Goal: Information Seeking & Learning: Learn about a topic

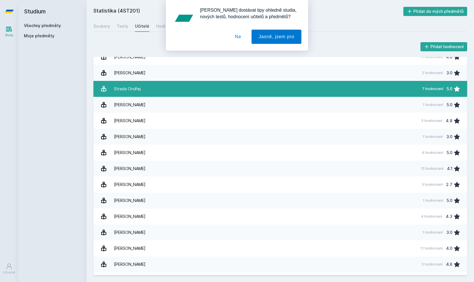
scroll to position [977, 0]
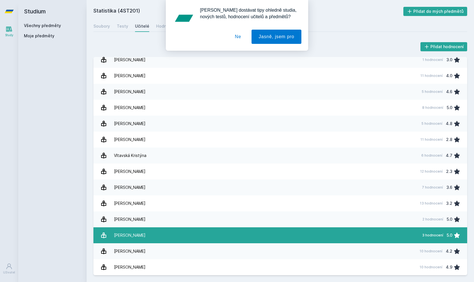
click at [280, 236] on link "[PERSON_NAME][DATE] hodnocení 5.0" at bounding box center [279, 235] width 373 height 16
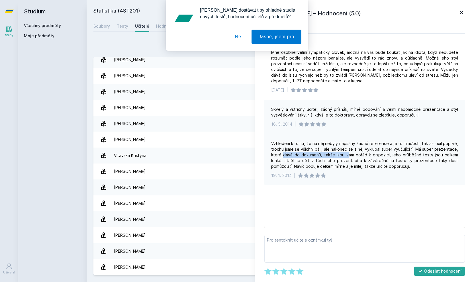
drag, startPoint x: 282, startPoint y: 154, endPoint x: 350, endPoint y: 152, distance: 68.1
click at [350, 152] on div "Vzhledem k tomu, že na něj nebyly napsány žádné reference a je to mlaďoch, tak …" at bounding box center [364, 155] width 187 height 28
click at [352, 150] on div "Vzhledem k tomu, že na něj nebyly napsány žádné reference a je to mlaďoch, tak …" at bounding box center [364, 155] width 187 height 28
drag, startPoint x: 354, startPoint y: 150, endPoint x: 413, endPoint y: 151, distance: 58.9
click at [413, 151] on div "Vzhledem k tomu, že na něj nebyly napsány žádné reference a je to mlaďoch, tak …" at bounding box center [364, 155] width 187 height 28
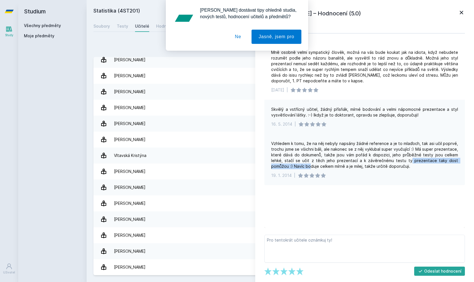
drag, startPoint x: 287, startPoint y: 164, endPoint x: 391, endPoint y: 161, distance: 103.6
click at [391, 161] on div "Vzhledem k tomu, že na něj nebyly napsány žádné reference a je to mlaďoch, tak …" at bounding box center [364, 155] width 187 height 28
click at [237, 35] on button "Ne" at bounding box center [238, 37] width 20 height 14
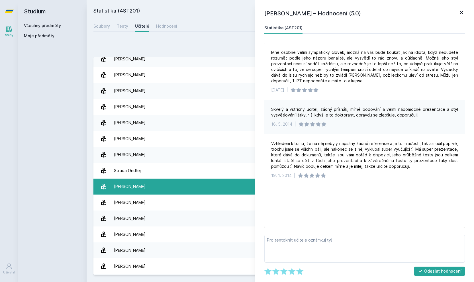
scroll to position [664, 0]
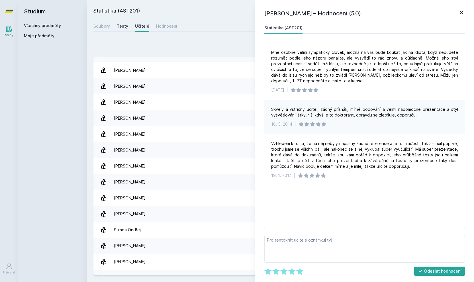
click at [120, 24] on div "Testy" at bounding box center [122, 26] width 11 height 6
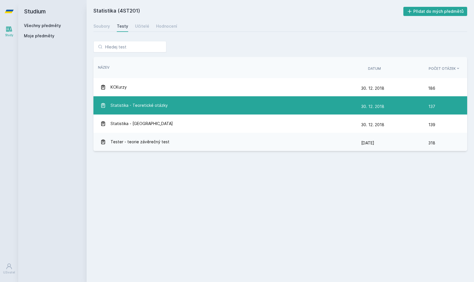
click at [137, 106] on span "Statistika - Teoretické otázky" at bounding box center [138, 105] width 57 height 11
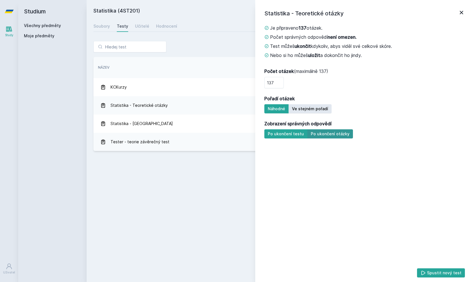
click at [324, 136] on button "Po ukončení otázky" at bounding box center [330, 133] width 46 height 9
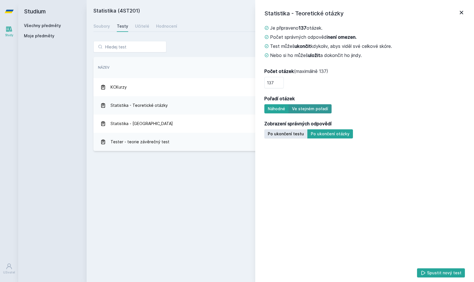
click at [320, 108] on button "Ve stejném pořadí" at bounding box center [309, 108] width 43 height 9
click at [441, 276] on button "Spustit nový test" at bounding box center [441, 272] width 48 height 9
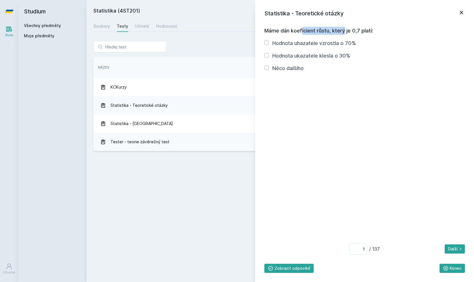
drag, startPoint x: 268, startPoint y: 31, endPoint x: 315, endPoint y: 31, distance: 47.2
click at [315, 31] on h3 "Máme dán koeficient růstu, který je 0,7 platí:" at bounding box center [364, 31] width 200 height 8
click at [261, 52] on div "Statistika - Teoretické otázky Máme dán koeficient růstu, který je 0,7 platí: H…" at bounding box center [364, 141] width 219 height 282
click at [264, 53] on div "Máme dán koeficient růstu, který je 0,7 platí: Hodnota uhazatele vzrostla o 70%…" at bounding box center [364, 147] width 203 height 250
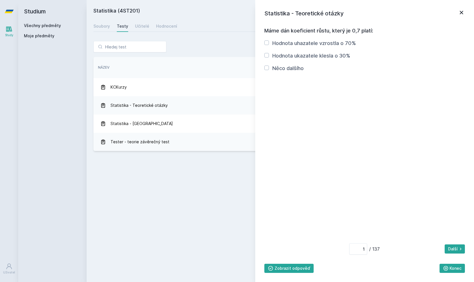
click at [267, 54] on input "Hodnota ukazatele klesla o 30%" at bounding box center [266, 55] width 5 height 5
checkbox input "true"
click at [296, 270] on button "Zobrazit odpověď" at bounding box center [288, 268] width 49 height 9
click at [296, 270] on button "Skrýt odpověď" at bounding box center [285, 268] width 43 height 9
click at [296, 270] on button "Zobrazit odpověď" at bounding box center [288, 268] width 49 height 9
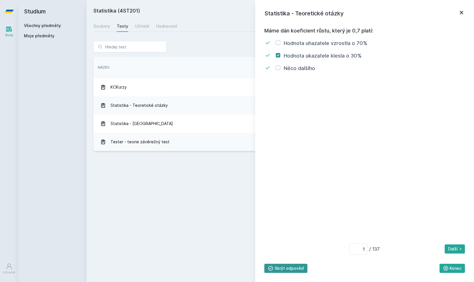
click at [296, 270] on button "Skrýt odpověď" at bounding box center [285, 268] width 43 height 9
click at [451, 244] on button "Další" at bounding box center [454, 248] width 20 height 9
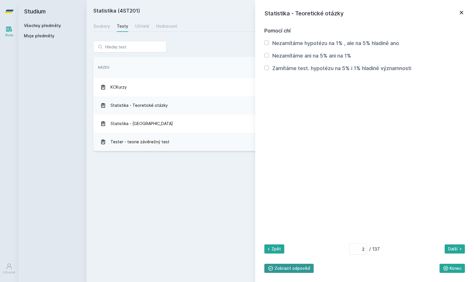
click at [294, 267] on button "Zobrazit odpověď" at bounding box center [288, 268] width 49 height 9
click at [451, 246] on button "Další" at bounding box center [454, 248] width 20 height 9
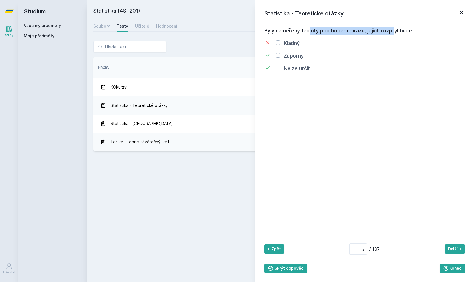
drag, startPoint x: 275, startPoint y: 31, endPoint x: 366, endPoint y: 28, distance: 90.5
click at [366, 28] on h3 "Byly naměřeny teploty pod bodem mrazu, jejich rozptyl bude" at bounding box center [364, 31] width 200 height 8
click at [453, 248] on button "Další" at bounding box center [454, 248] width 20 height 9
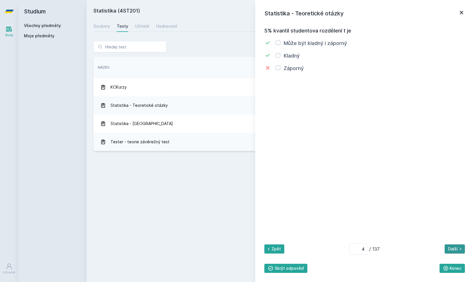
click at [452, 248] on button "Další" at bounding box center [454, 248] width 20 height 9
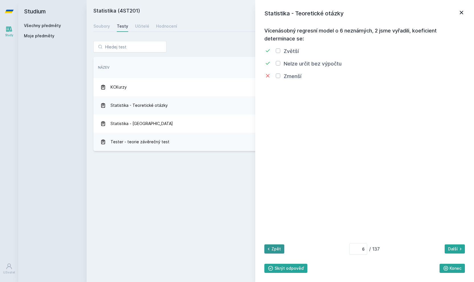
click at [281, 250] on button "Zpět" at bounding box center [274, 248] width 20 height 9
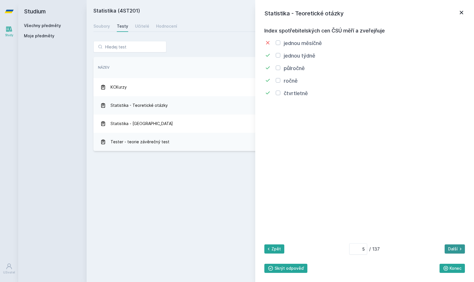
click at [464, 252] on button "Další" at bounding box center [454, 248] width 20 height 9
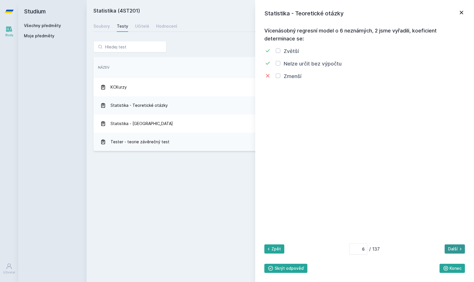
click at [463, 252] on button "Další" at bounding box center [454, 248] width 20 height 9
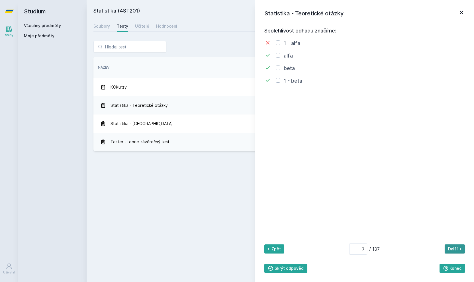
click at [463, 252] on button "Další" at bounding box center [454, 248] width 20 height 9
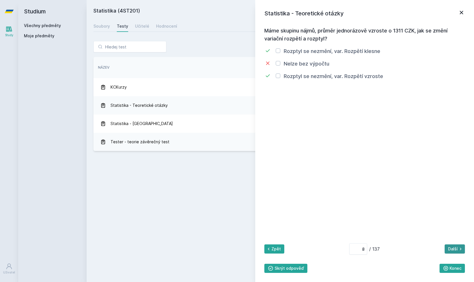
click at [463, 252] on button "Další" at bounding box center [454, 248] width 20 height 9
type input "10"
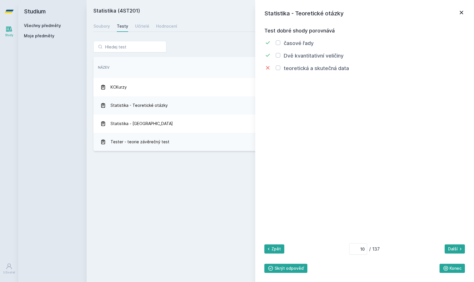
click at [242, 198] on div "Statistika (4ST201) Přidat do mých předmětů [GEOGRAPHIC_DATA] Testy Učitelé Hod…" at bounding box center [279, 141] width 373 height 268
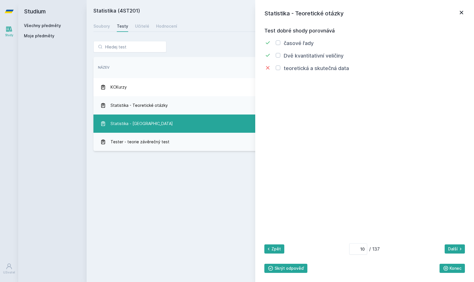
click at [132, 126] on span "Statistika - [GEOGRAPHIC_DATA]" at bounding box center [141, 123] width 62 height 11
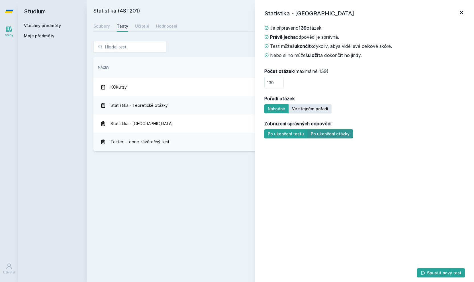
click at [318, 136] on button "Po ukončení otázky" at bounding box center [330, 133] width 46 height 9
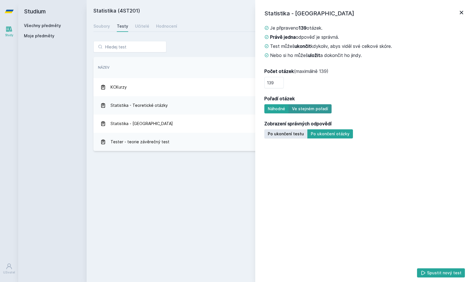
click at [309, 112] on button "Ve stejném pořadí" at bounding box center [309, 108] width 43 height 9
click at [448, 272] on button "Spustit nový test" at bounding box center [441, 272] width 48 height 9
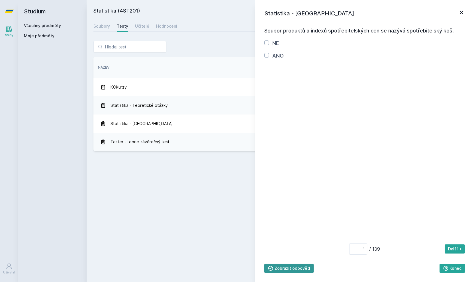
click at [289, 271] on button "Zobrazit odpověď" at bounding box center [288, 268] width 49 height 9
click at [451, 251] on button "Další" at bounding box center [454, 248] width 20 height 9
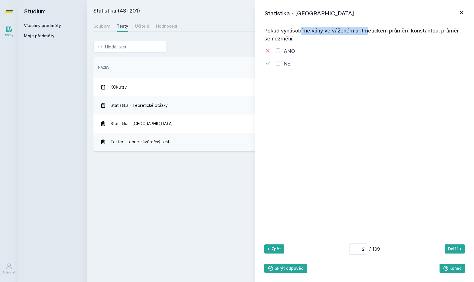
drag, startPoint x: 260, startPoint y: 32, endPoint x: 333, endPoint y: 32, distance: 72.9
click at [333, 32] on div "Statistika - [GEOGRAPHIC_DATA] Pokud vynásobíme váhy ve váženém aritmetickém pr…" at bounding box center [364, 141] width 219 height 282
click at [333, 32] on h3 "Pokud vynásobíme váhy ve váženém aritmetickém průměru konstantou, průměr se nez…" at bounding box center [364, 35] width 200 height 16
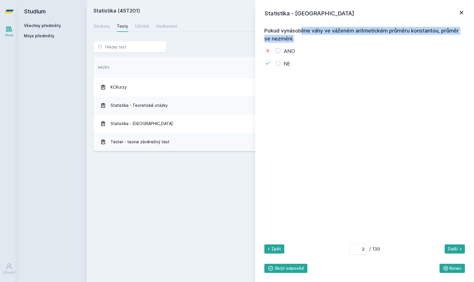
click at [333, 32] on h3 "Pokud vynásobíme váhy ve váženém aritmetickém průměru konstantou, průměr se nez…" at bounding box center [364, 35] width 200 height 16
click at [287, 32] on h3 "Pokud vynásobíme váhy ve váženém aritmetickém průměru konstantou, průměr se nez…" at bounding box center [364, 35] width 200 height 16
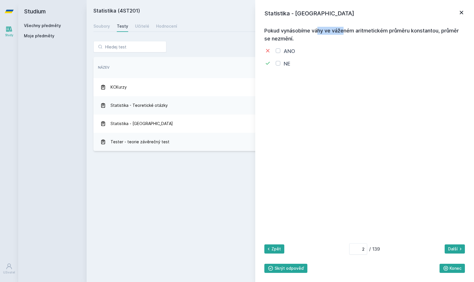
click at [287, 32] on h3 "Pokud vynásobíme váhy ve váženém aritmetickém průměru konstantou, průměr se nez…" at bounding box center [364, 35] width 200 height 16
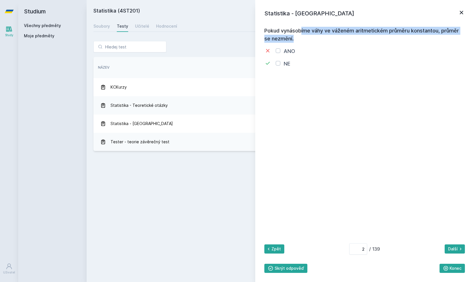
click at [287, 32] on h3 "Pokud vynásobíme váhy ve váženém aritmetickém průměru konstantou, průměr se nez…" at bounding box center [364, 35] width 200 height 16
click at [287, 34] on h3 "Pokud vynásobíme váhy ve váženém aritmetickém průměru konstantou, průměr se nez…" at bounding box center [364, 35] width 200 height 16
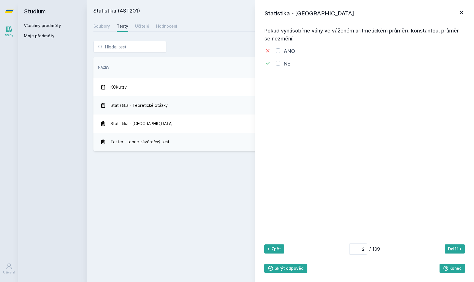
click at [287, 38] on h3 "Pokud vynásobíme váhy ve váženém aritmetickém průměru konstantou, průměr se nez…" at bounding box center [364, 35] width 200 height 16
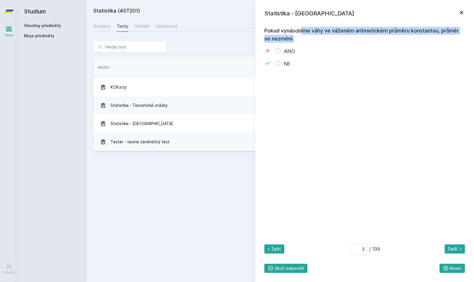
click at [287, 38] on h3 "Pokud vynásobíme váhy ve váženém aritmetickém průměru konstantou, průměr se nez…" at bounding box center [364, 35] width 200 height 16
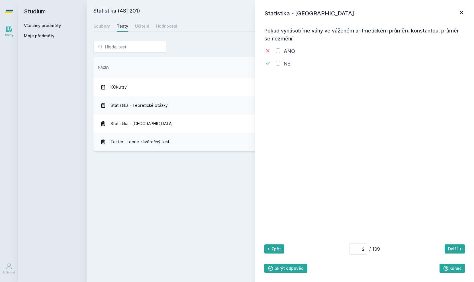
click at [317, 71] on div "Pokud vynásobíme váhy ve váženém aritmetickém průměru konstantou, průměr se nez…" at bounding box center [364, 147] width 200 height 250
click at [447, 247] on button "Další" at bounding box center [454, 248] width 20 height 9
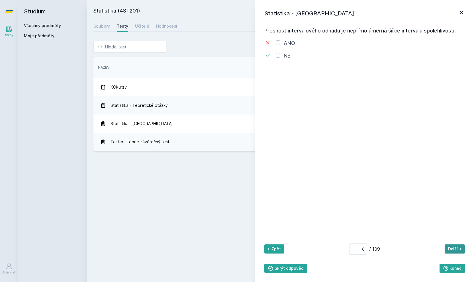
click at [447, 247] on button "Další" at bounding box center [454, 248] width 20 height 9
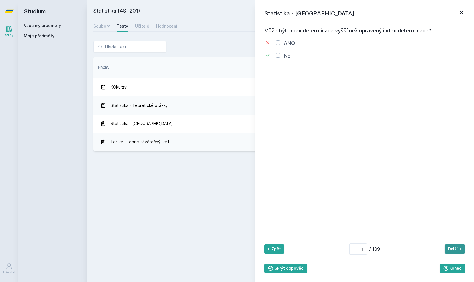
click at [447, 247] on button "Další" at bounding box center [454, 248] width 20 height 9
click at [460, 246] on button "Další" at bounding box center [454, 248] width 20 height 9
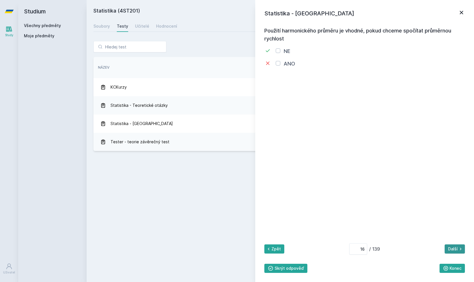
click at [460, 246] on button "Další" at bounding box center [454, 248] width 20 height 9
click at [256, 242] on div "Statistika - [GEOGRAPHIC_DATA] Soubor reprezentantů a váhový systém indexu spot…" at bounding box center [364, 141] width 219 height 282
drag, startPoint x: 360, startPoint y: 249, endPoint x: 364, endPoint y: 250, distance: 3.7
click at [364, 250] on input "17" at bounding box center [358, 248] width 18 height 11
drag, startPoint x: 354, startPoint y: 250, endPoint x: 366, endPoint y: 250, distance: 12.0
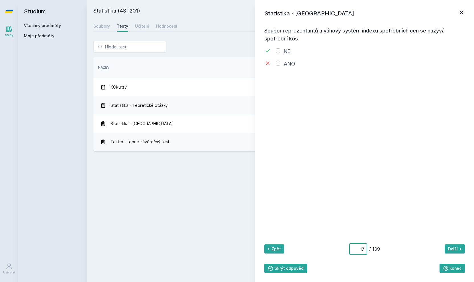
click at [366, 250] on span "17 / 139" at bounding box center [364, 248] width 31 height 11
drag, startPoint x: 353, startPoint y: 249, endPoint x: 371, endPoint y: 250, distance: 17.9
click at [371, 250] on span "80 / 139" at bounding box center [364, 248] width 31 height 11
type input "5"
type input "4"
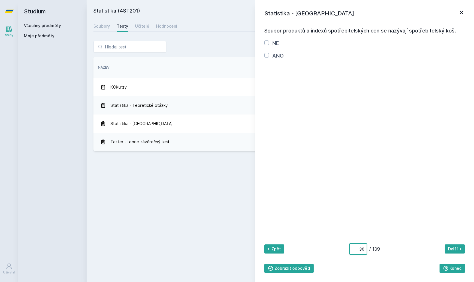
type input "30"
click at [270, 55] on div "ANO" at bounding box center [273, 56] width 19 height 8
click at [269, 55] on div "ANO" at bounding box center [273, 56] width 19 height 8
click at [267, 54] on input "ANO" at bounding box center [266, 55] width 5 height 5
checkbox input "true"
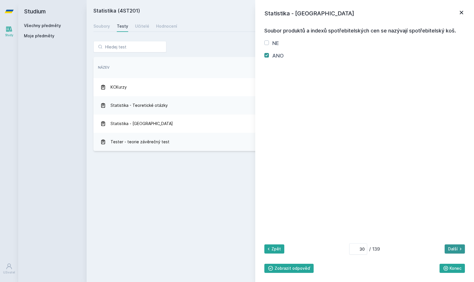
click at [449, 252] on button "Další" at bounding box center [454, 248] width 20 height 9
type input "31"
drag, startPoint x: 357, startPoint y: 250, endPoint x: 378, endPoint y: 250, distance: 20.5
click at [378, 250] on span "31 / 139" at bounding box center [364, 248] width 31 height 11
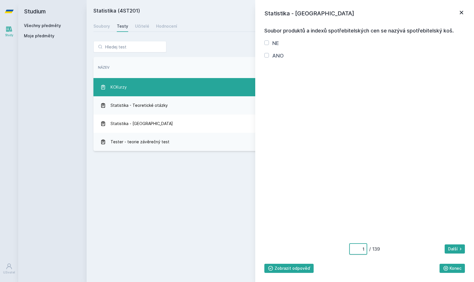
type input "1"
click at [115, 86] on span "KCKurzy" at bounding box center [118, 86] width 16 height 11
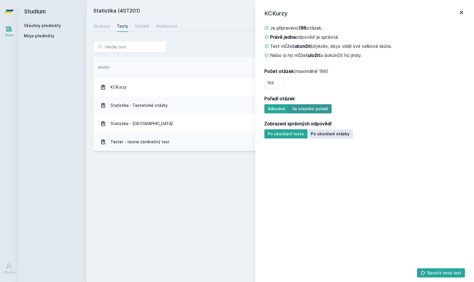
click at [300, 107] on button "Ve stejném pořadí" at bounding box center [309, 108] width 43 height 9
click at [437, 277] on button "Spustit nový test" at bounding box center [441, 272] width 48 height 9
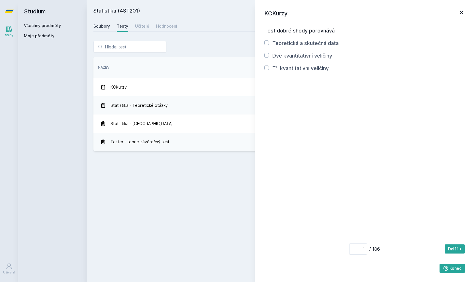
click at [105, 24] on div "Soubory" at bounding box center [101, 26] width 17 height 6
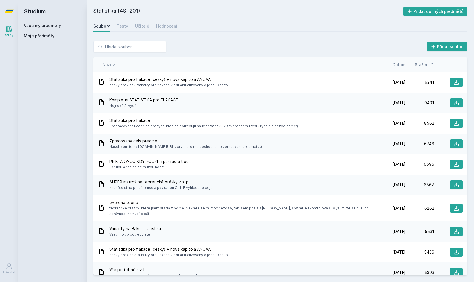
click at [408, 64] on div "Stažení" at bounding box center [419, 64] width 28 height 6
click at [404, 65] on span "Datum" at bounding box center [398, 64] width 13 height 6
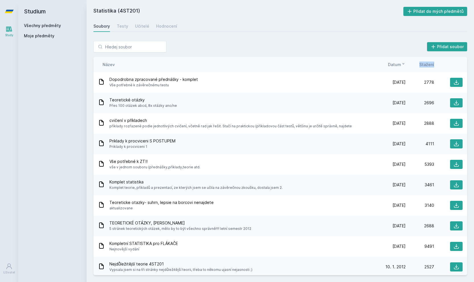
click at [34, 36] on span "Moje předměty" at bounding box center [39, 36] width 30 height 6
click at [41, 13] on h2 "Studium" at bounding box center [52, 11] width 57 height 23
click at [14, 30] on link "Study" at bounding box center [9, 31] width 16 height 17
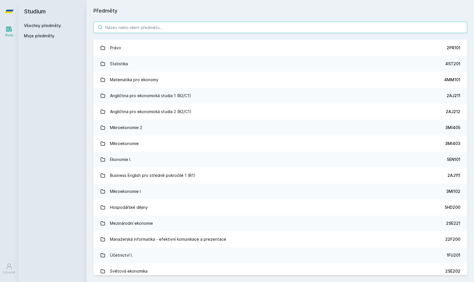
click at [113, 25] on input "search" at bounding box center [279, 27] width 373 height 11
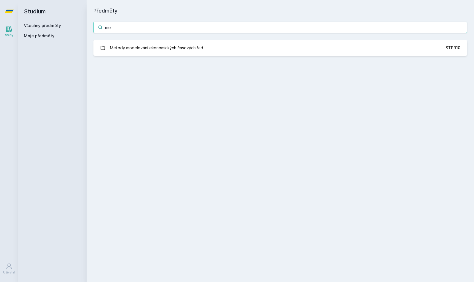
type input "m"
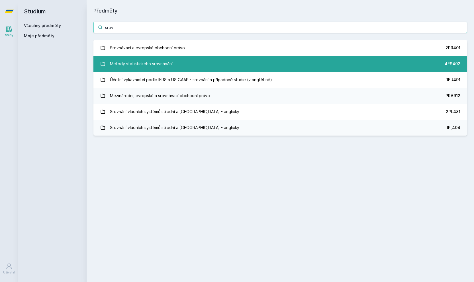
type input "srov"
click at [151, 59] on div "Metody statistického srovnávání" at bounding box center [141, 63] width 63 height 11
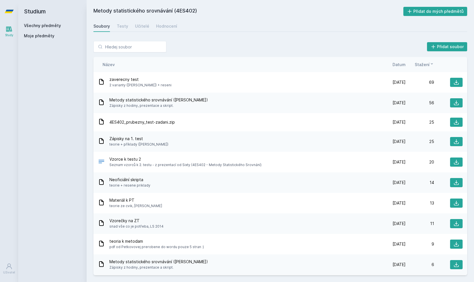
click at [146, 25] on div "Učitelé" at bounding box center [142, 26] width 14 height 6
click at [145, 25] on div "Učitelé" at bounding box center [142, 26] width 14 height 6
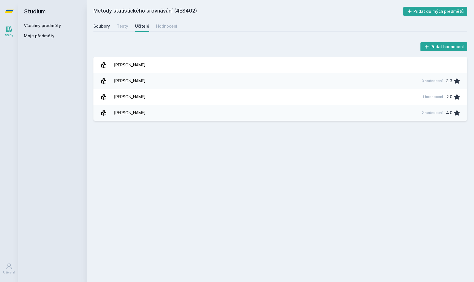
click at [104, 27] on div "Soubory" at bounding box center [101, 26] width 17 height 6
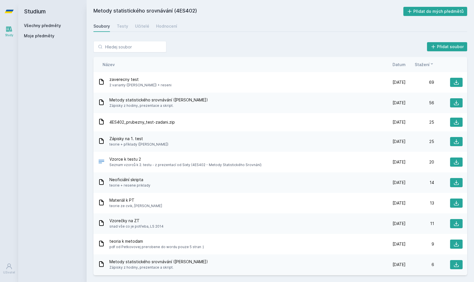
click at [398, 62] on span "Datum" at bounding box center [398, 64] width 13 height 6
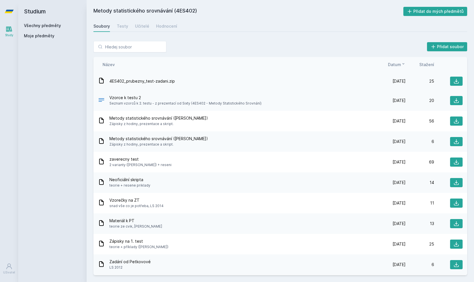
click at [139, 81] on span "4ES402_prubezny_test-zadani.zip" at bounding box center [141, 81] width 65 height 6
click at [166, 80] on span "4ES402_prubezny_test-zadani.zip" at bounding box center [141, 81] width 65 height 6
click at [454, 80] on icon at bounding box center [456, 81] width 6 height 6
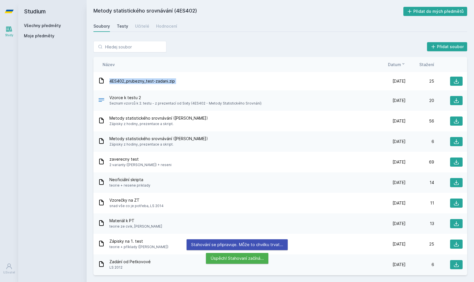
click at [123, 23] on div "Testy" at bounding box center [122, 26] width 11 height 6
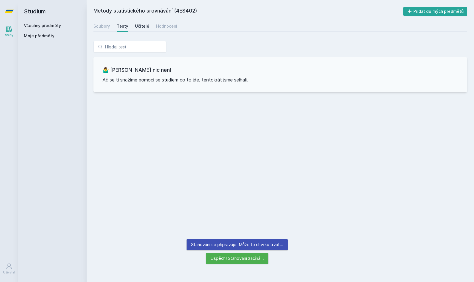
click at [143, 27] on div "Učitelé" at bounding box center [142, 26] width 14 height 6
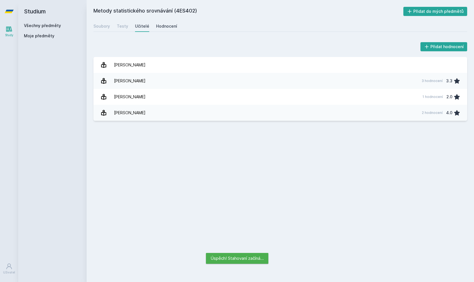
click at [167, 24] on div "Hodnocení" at bounding box center [166, 26] width 21 height 6
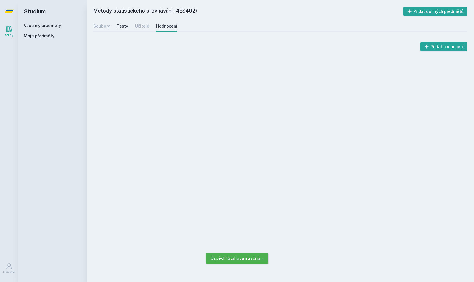
click at [120, 26] on div "Testy" at bounding box center [122, 26] width 11 height 6
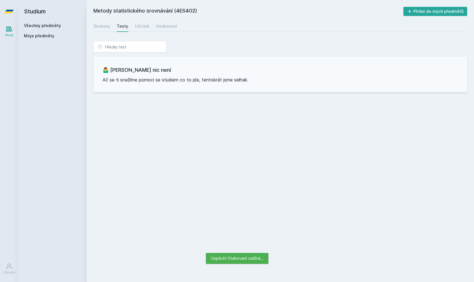
click at [112, 26] on div "Soubory Testy Učitelé Hodnocení" at bounding box center [279, 25] width 373 height 11
click at [104, 28] on div "Soubory" at bounding box center [101, 26] width 17 height 6
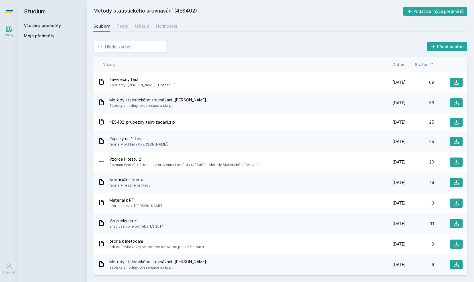
click at [7, 31] on icon at bounding box center [9, 28] width 6 height 5
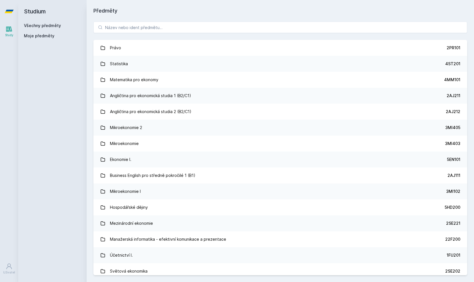
click at [9, 30] on icon at bounding box center [9, 28] width 6 height 5
click at [114, 30] on input "search" at bounding box center [279, 27] width 373 height 11
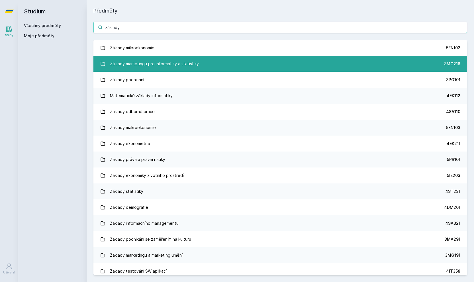
type input "základy"
click at [137, 66] on div "Základy marketingu pro informatiky a statistiky" at bounding box center [154, 63] width 89 height 11
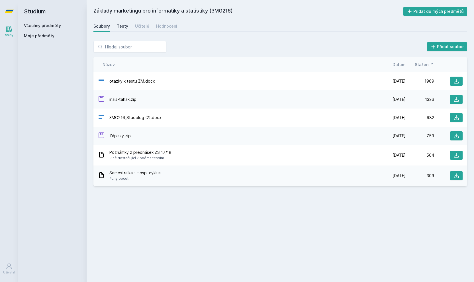
click at [121, 25] on div "Testy" at bounding box center [122, 26] width 11 height 6
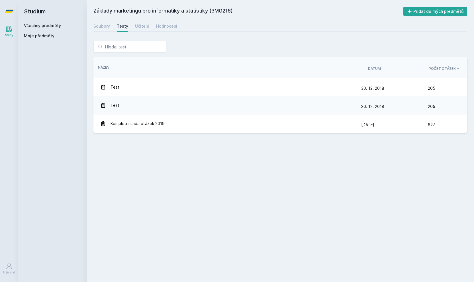
click at [130, 72] on div "Řazení: Název Datum Počet otázek Název Datum Počet otázek" at bounding box center [279, 67] width 373 height 21
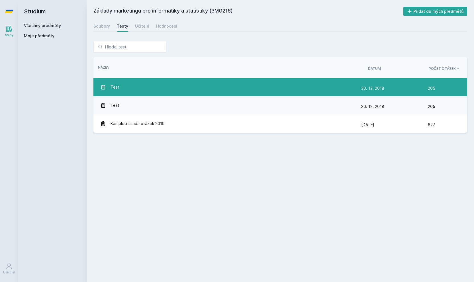
click at [125, 80] on link "Test [DATE] [DATE] 205" at bounding box center [279, 87] width 373 height 18
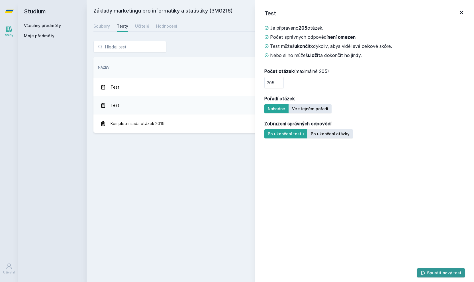
click at [437, 271] on button "Spustit nový test" at bounding box center [441, 272] width 48 height 9
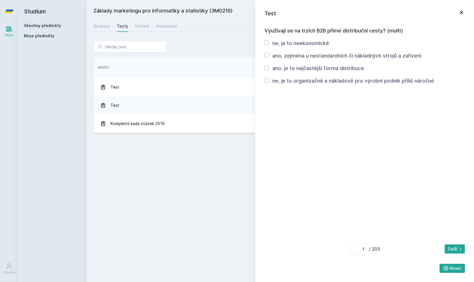
click at [291, 54] on label "ano, zejména u nestandardních či nákladných strojů a zařízení" at bounding box center [346, 56] width 149 height 6
click at [269, 54] on input "ano, zejména u nestandardních či nákladných strojů a zařízení" at bounding box center [266, 55] width 5 height 5
checkbox input "true"
click at [294, 246] on div "1 / 205 Další [GEOGRAPHIC_DATA]" at bounding box center [364, 258] width 200 height 30
click at [459, 13] on icon at bounding box center [461, 12] width 7 height 7
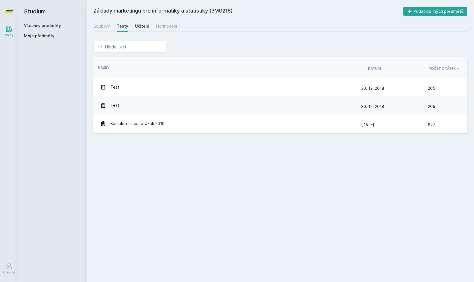
click at [140, 28] on div "Učitelé" at bounding box center [142, 26] width 14 height 6
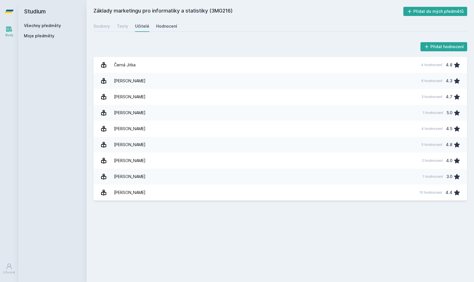
click at [166, 24] on div "Hodnocení" at bounding box center [166, 26] width 21 height 6
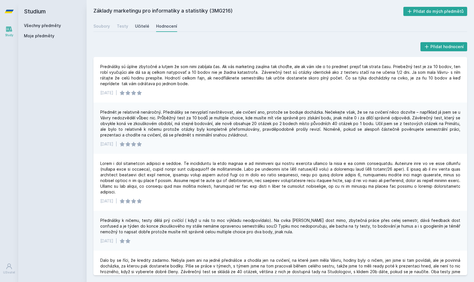
click at [139, 28] on div "Učitelé" at bounding box center [142, 26] width 14 height 6
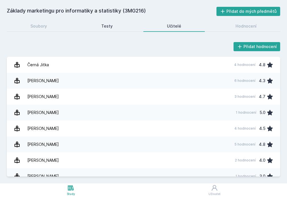
click at [116, 25] on link "Testy" at bounding box center [107, 25] width 59 height 11
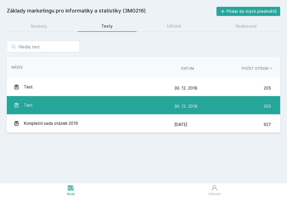
click at [51, 105] on div "Test" at bounding box center [94, 105] width 161 height 11
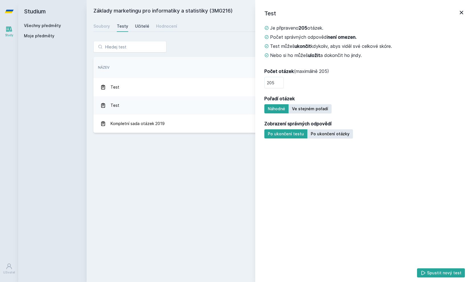
click at [139, 24] on div "Učitelé" at bounding box center [142, 26] width 14 height 6
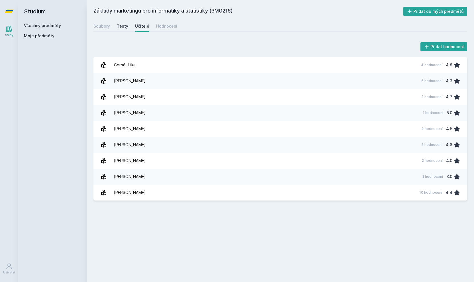
click at [121, 24] on div "Testy" at bounding box center [122, 26] width 11 height 6
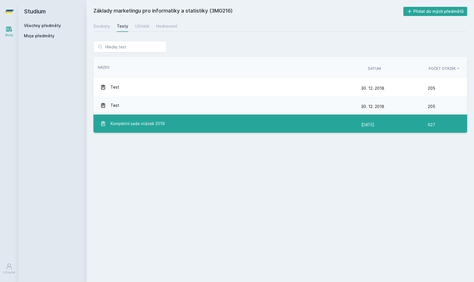
click at [139, 123] on span "Kompletní sada otázek 2019" at bounding box center [137, 123] width 54 height 11
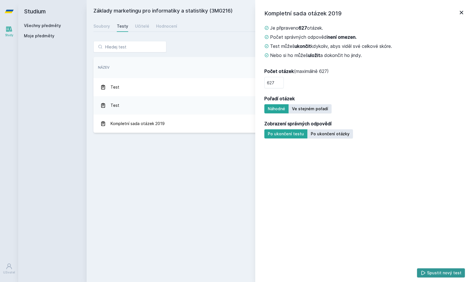
click at [439, 273] on button "Spustit nový test" at bounding box center [441, 272] width 48 height 9
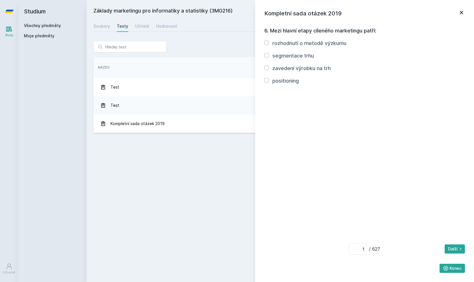
click at [293, 59] on div "segmentace trhu" at bounding box center [293, 56] width 42 height 8
click at [27, 33] on span "Moje předměty" at bounding box center [39, 36] width 30 height 6
click at [34, 35] on span "Moje předměty" at bounding box center [39, 36] width 30 height 6
click at [36, 36] on span "Moje předměty" at bounding box center [39, 36] width 30 height 6
click at [36, 26] on link "Všechny předměty" at bounding box center [42, 25] width 37 height 5
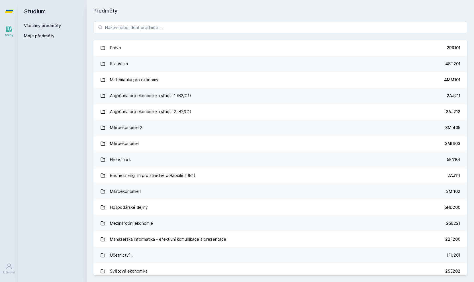
click at [53, 40] on div "Moje předměty" at bounding box center [52, 37] width 57 height 8
click at [42, 32] on div "Všechny předměty Moje předměty" at bounding box center [52, 32] width 57 height 18
click at [37, 38] on span "Moje předměty" at bounding box center [39, 36] width 30 height 6
click at [35, 35] on span "Moje předměty" at bounding box center [39, 36] width 30 height 6
click at [11, 30] on icon at bounding box center [9, 29] width 7 height 7
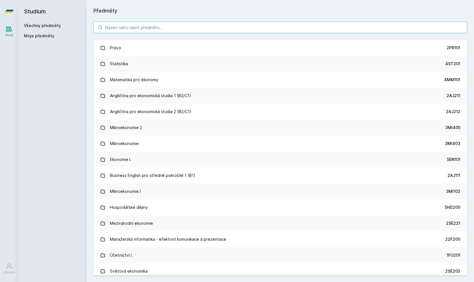
click at [126, 28] on input "search" at bounding box center [279, 27] width 373 height 11
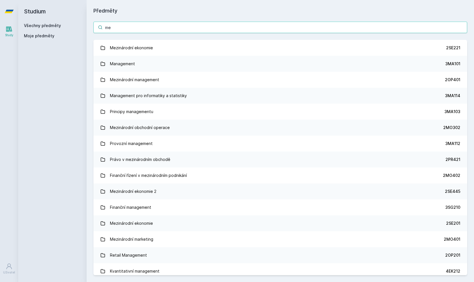
type input "m"
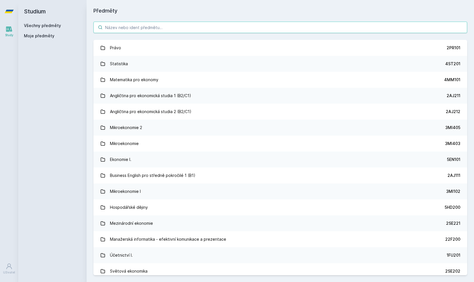
click at [134, 31] on input "search" at bounding box center [279, 27] width 373 height 11
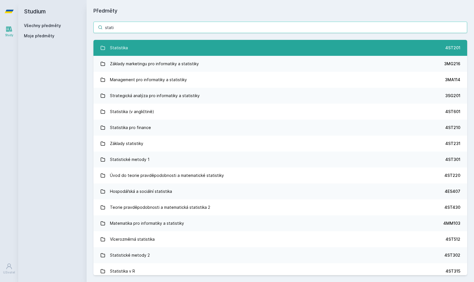
type input "stati"
click at [113, 47] on div "Statistika" at bounding box center [119, 47] width 18 height 11
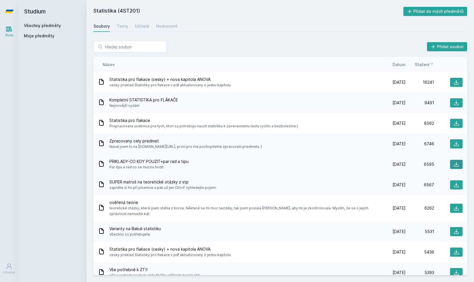
click at [458, 164] on button at bounding box center [456, 164] width 13 height 9
click at [396, 67] on span "Datum" at bounding box center [398, 64] width 13 height 6
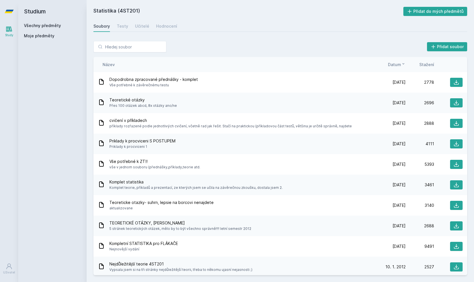
click at [135, 100] on span "Teoretické otázky" at bounding box center [142, 100] width 67 height 6
click at [133, 120] on span "cvičení v příkladech" at bounding box center [230, 121] width 242 height 6
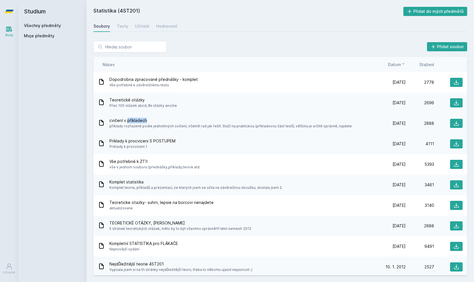
click at [133, 120] on span "cvičení v příkladech" at bounding box center [230, 121] width 242 height 6
click at [120, 31] on link "Testy" at bounding box center [122, 25] width 11 height 11
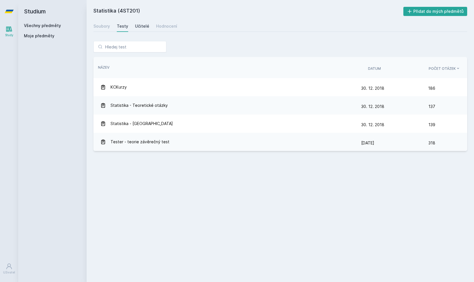
click at [136, 27] on div "Učitelé" at bounding box center [142, 26] width 14 height 6
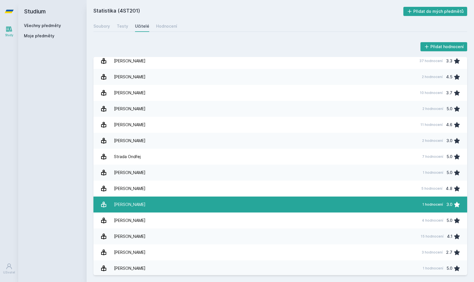
scroll to position [977, 0]
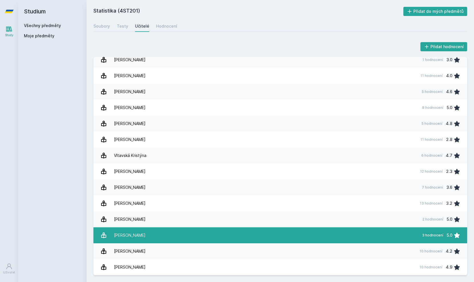
click at [141, 233] on link "[PERSON_NAME][DATE] hodnocení 5.0" at bounding box center [279, 235] width 373 height 16
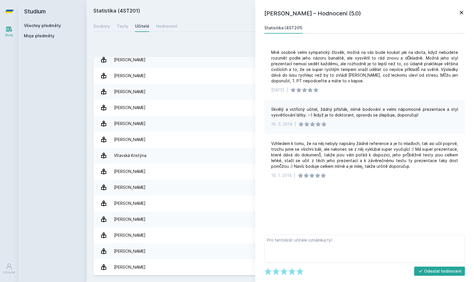
scroll to position [814, 0]
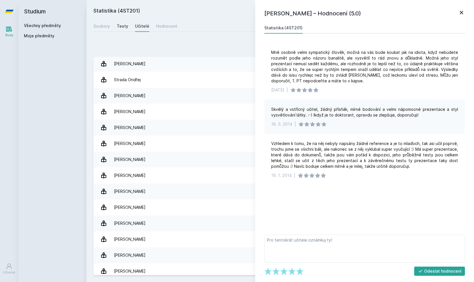
click at [117, 25] on div "Testy" at bounding box center [122, 26] width 11 height 6
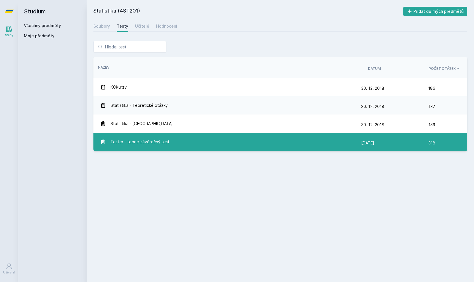
click at [133, 138] on span "Tester - teorie závěrečný test" at bounding box center [139, 141] width 59 height 11
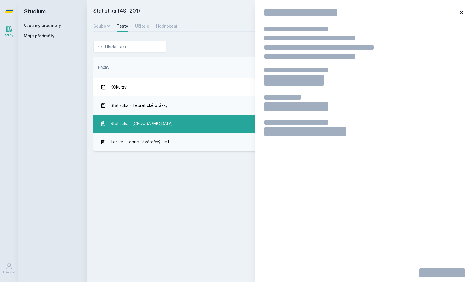
click at [132, 120] on span "Statistika - [GEOGRAPHIC_DATA]" at bounding box center [141, 123] width 62 height 11
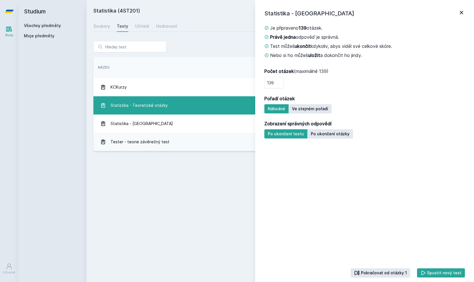
click at [133, 111] on link "Statistika - Teoretické otázky [DATE] [DATE] 137" at bounding box center [279, 105] width 373 height 18
click at [133, 108] on span "Statistika - Teoretické otázky" at bounding box center [138, 105] width 57 height 11
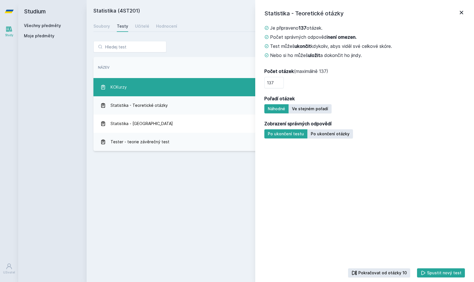
click at [122, 82] on span "KCKurzy" at bounding box center [118, 86] width 16 height 11
type input "186"
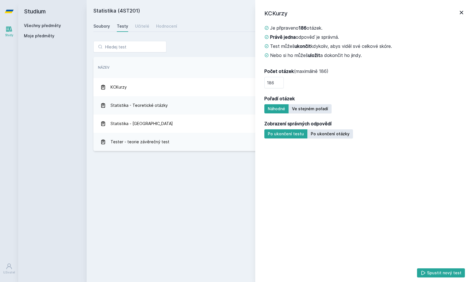
click at [108, 28] on div "Soubory" at bounding box center [101, 26] width 17 height 6
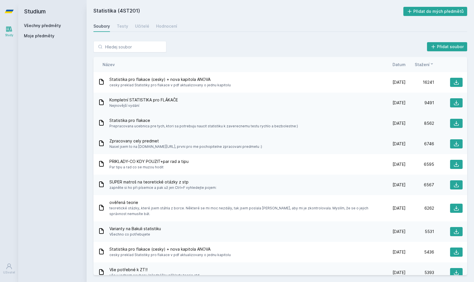
click at [126, 126] on span "Prepracovana ucebnica pre tych, ktori sa potrebuju naucit statistiku k zaverecn…" at bounding box center [203, 126] width 188 height 6
click at [120, 43] on input "search" at bounding box center [129, 46] width 73 height 11
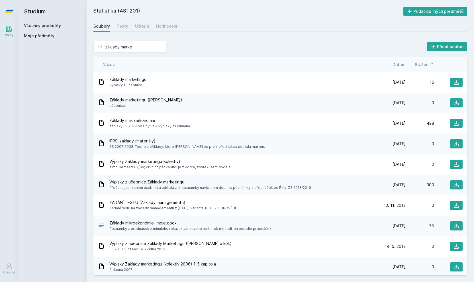
click at [134, 100] on span "Základy marketingu ([PERSON_NAME])" at bounding box center [145, 100] width 73 height 6
click at [134, 46] on input "základy marke" at bounding box center [129, 46] width 73 height 11
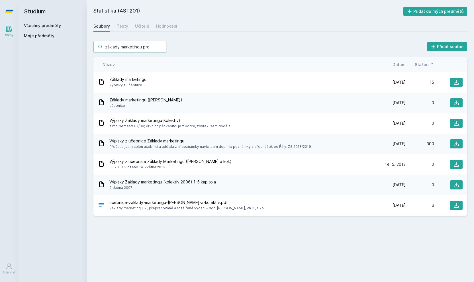
type input "základy marketingu pro"
click at [128, 23] on div "Soubory Testy Učitelé Hodnocení" at bounding box center [279, 25] width 373 height 11
click at [118, 25] on div "Testy" at bounding box center [122, 26] width 11 height 6
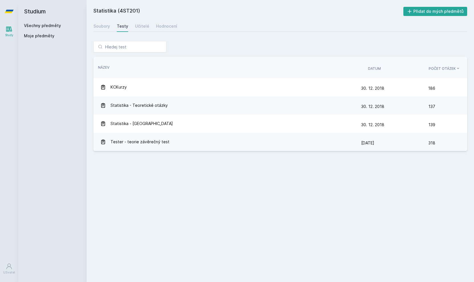
click at [93, 25] on div "Statistika (4ST201) Přidat do mých předmětů [GEOGRAPHIC_DATA] Testy Učitelé Hod…" at bounding box center [280, 141] width 387 height 282
click at [107, 29] on div "Soubory" at bounding box center [101, 26] width 17 height 6
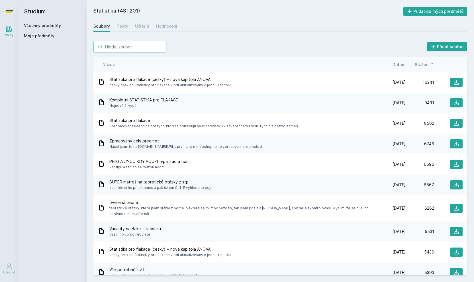
click at [111, 42] on input "search" at bounding box center [129, 46] width 73 height 11
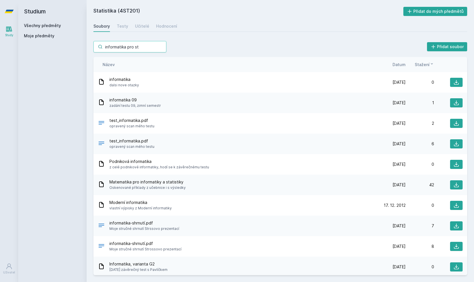
type input "informatika pro sta"
